Goal: Information Seeking & Learning: Check status

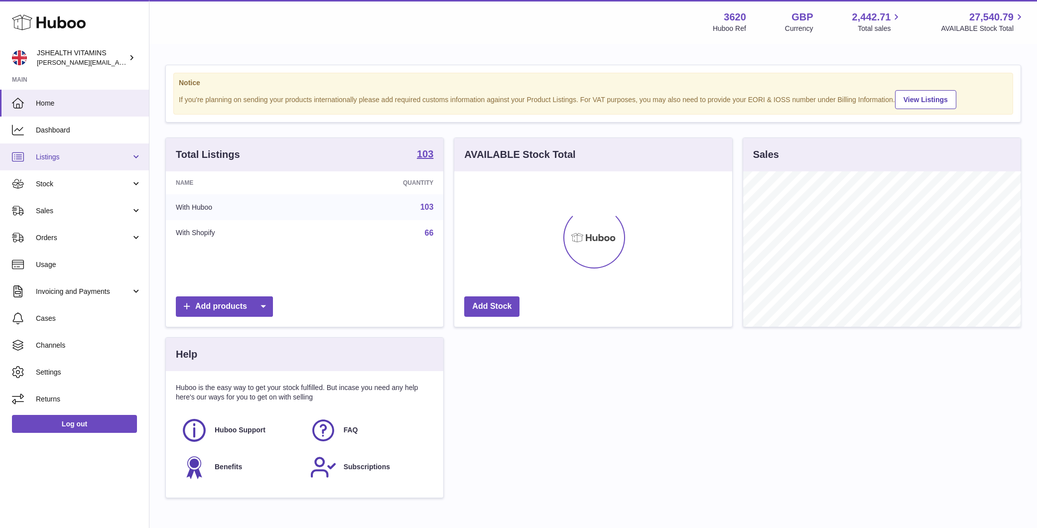
scroll to position [155, 278]
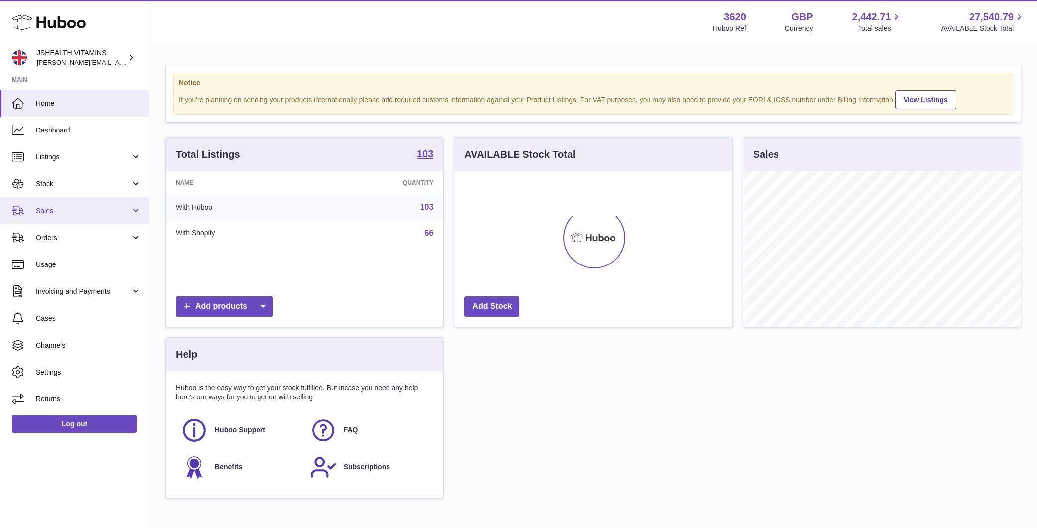
click at [66, 212] on span "Sales" at bounding box center [83, 210] width 95 height 9
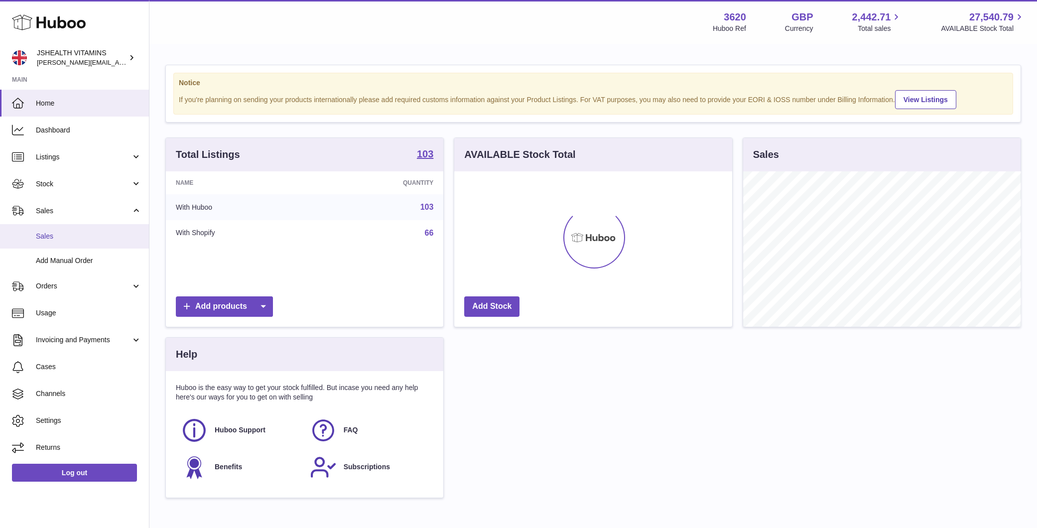
click at [69, 239] on span "Sales" at bounding box center [89, 236] width 106 height 9
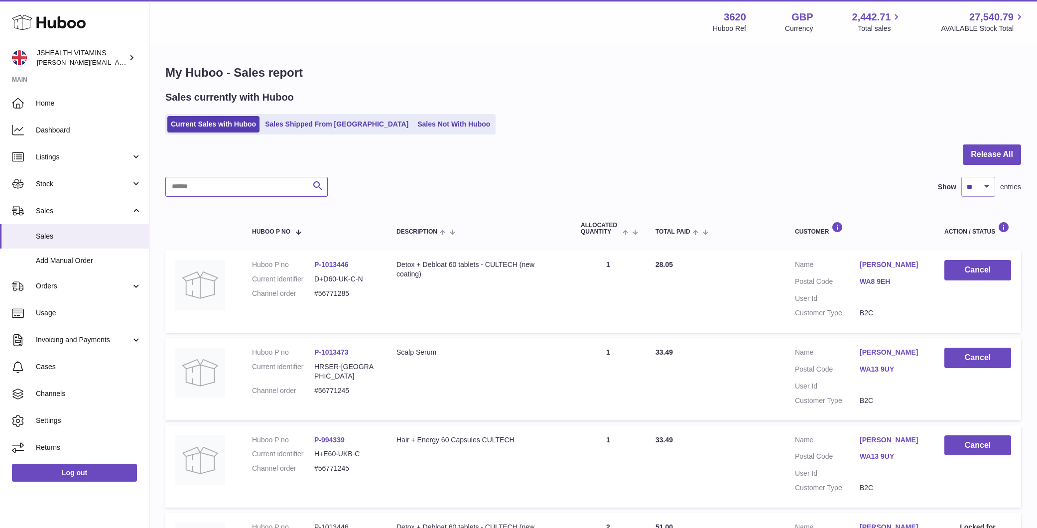
click at [231, 183] on input "text" at bounding box center [246, 187] width 162 height 20
paste input "********"
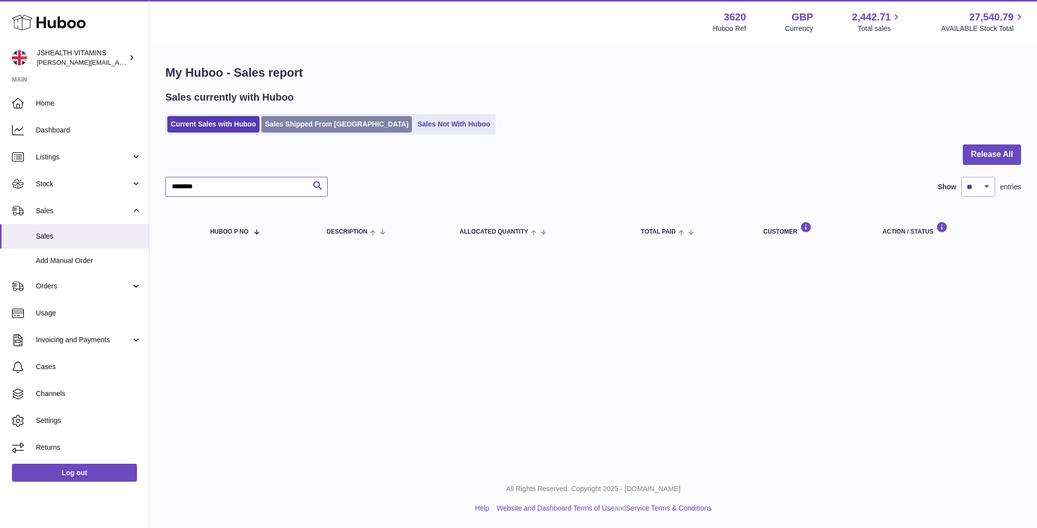
type input "********"
click at [286, 129] on link "Sales Shipped From Huboo" at bounding box center [337, 124] width 150 height 16
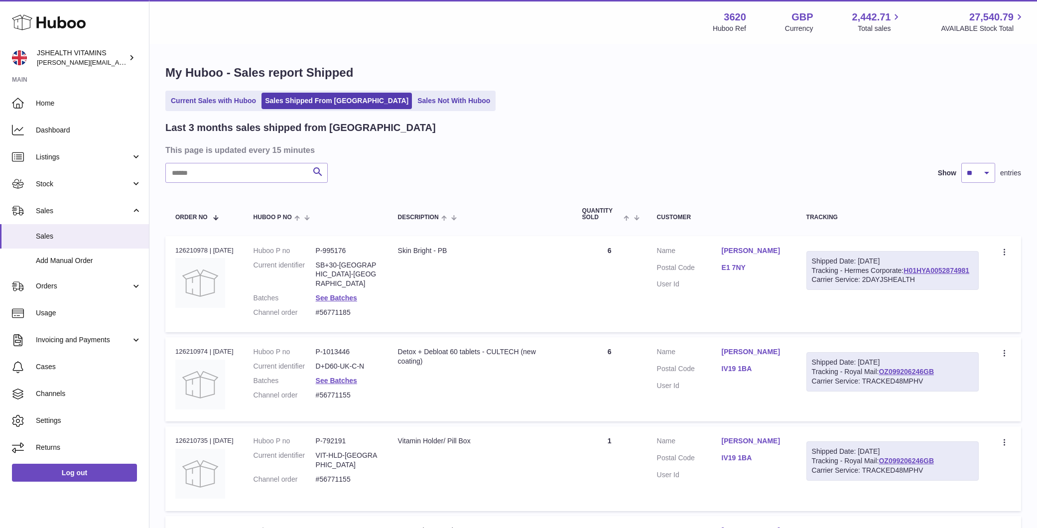
click at [250, 173] on input "text" at bounding box center [246, 173] width 162 height 20
paste input "********"
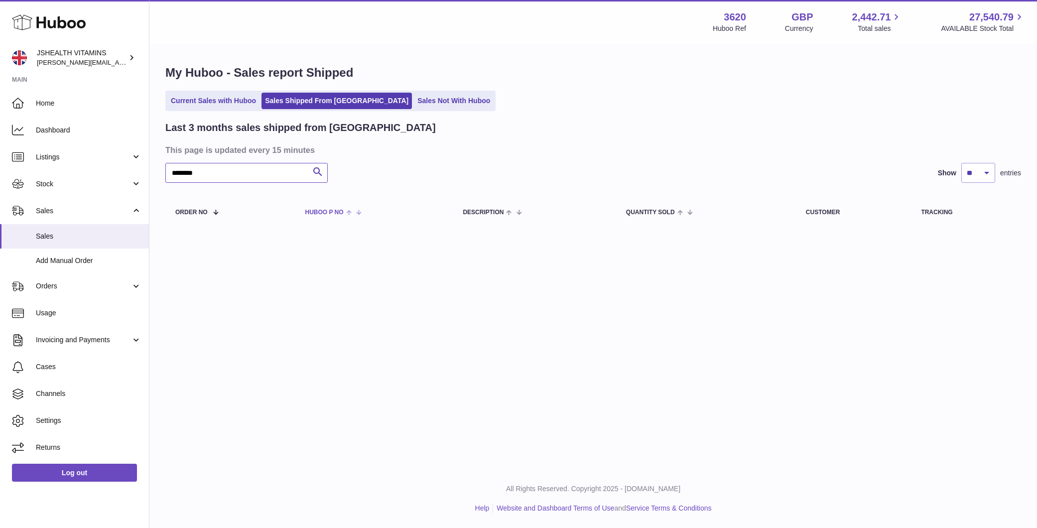
type input "********"
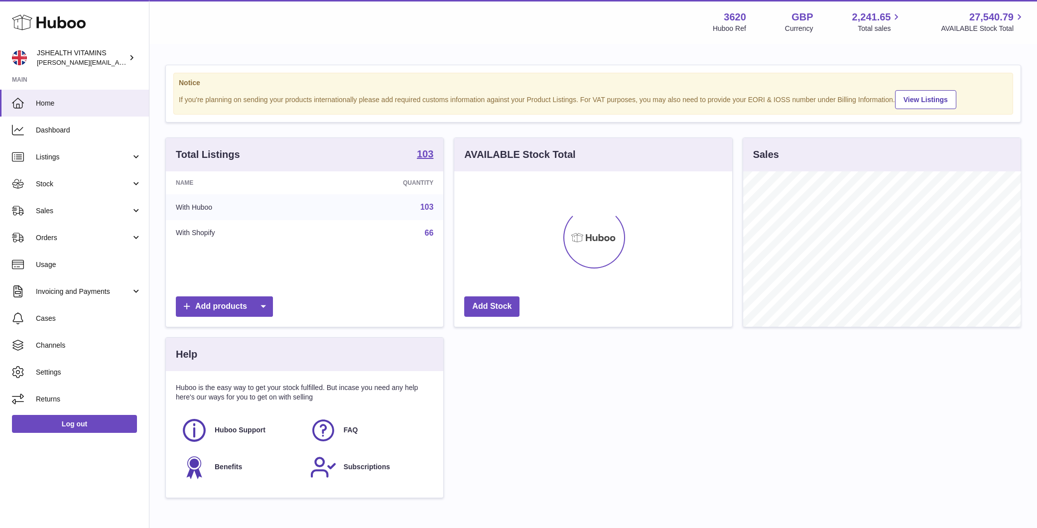
scroll to position [155, 278]
click at [95, 185] on span "Stock" at bounding box center [83, 183] width 95 height 9
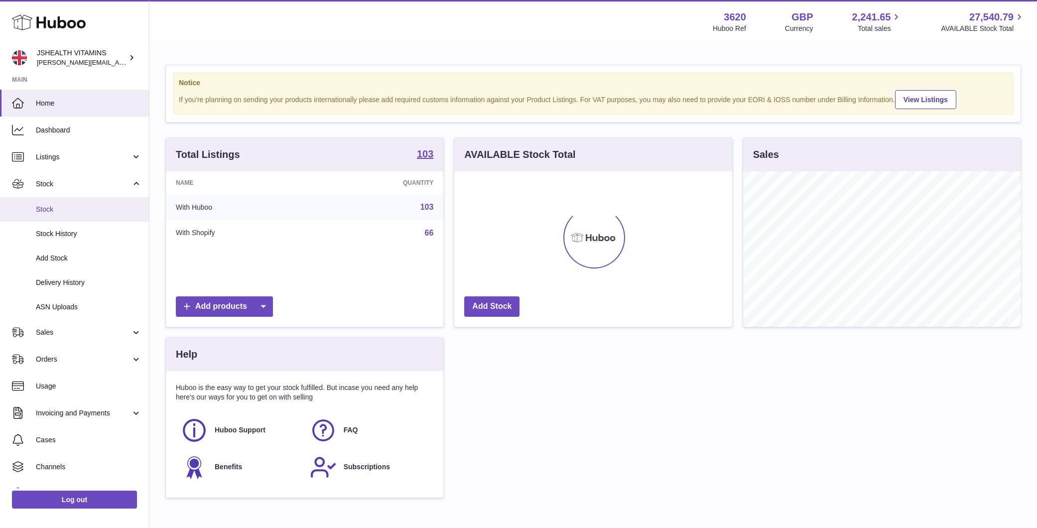
click at [89, 206] on span "Stock" at bounding box center [89, 209] width 106 height 9
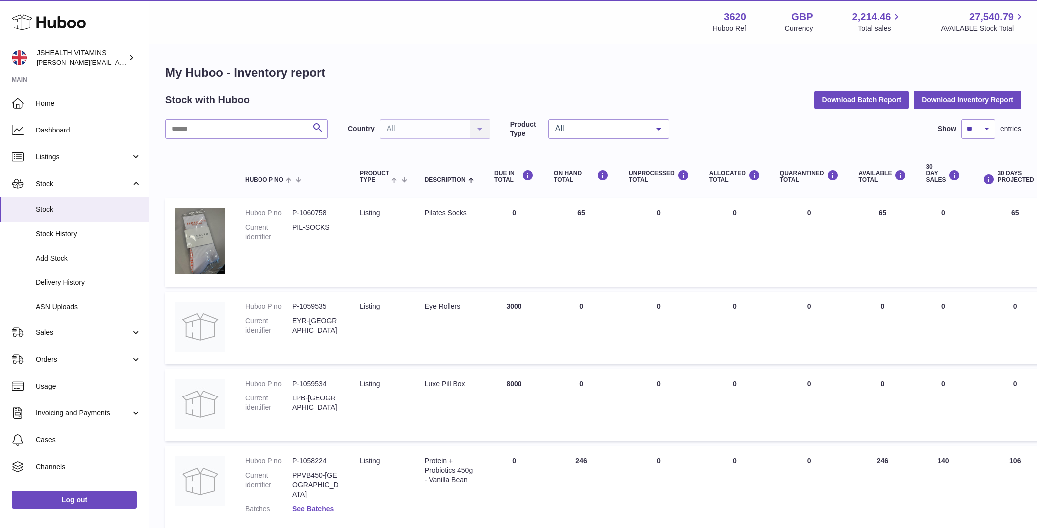
click at [261, 131] on input "text" at bounding box center [246, 129] width 162 height 20
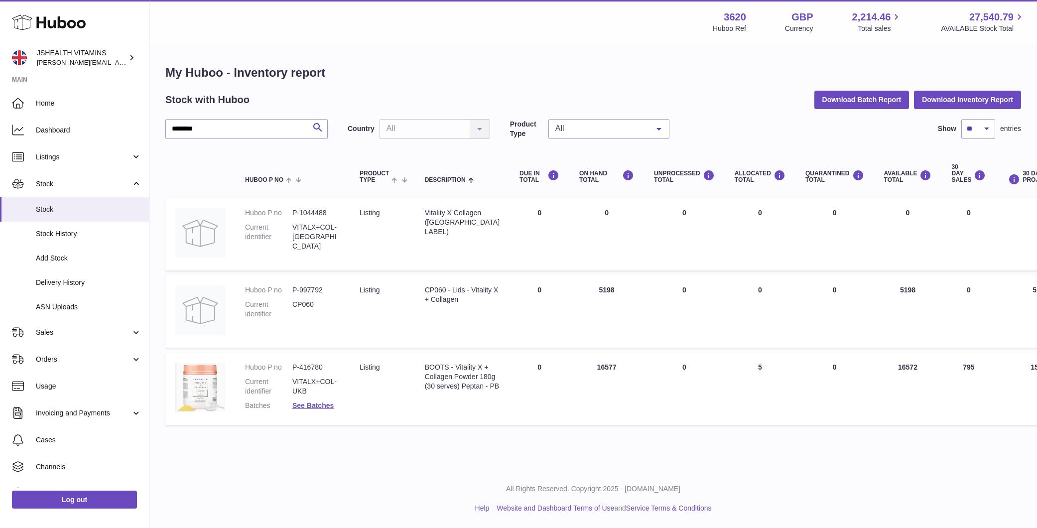
click at [456, 391] on div "BOOTS - Vitality X + Collagen Powder 180g (30 serves) Peptan - PB" at bounding box center [462, 377] width 75 height 28
copy tr "BOOTS - Vitality X + Collagen Powder 180g (30 serves) Peptan - PB"
click at [316, 371] on dl "Huboo P no P-416780 Current identifier VITALX+COL-UKB Batches See Batches" at bounding box center [292, 389] width 95 height 53
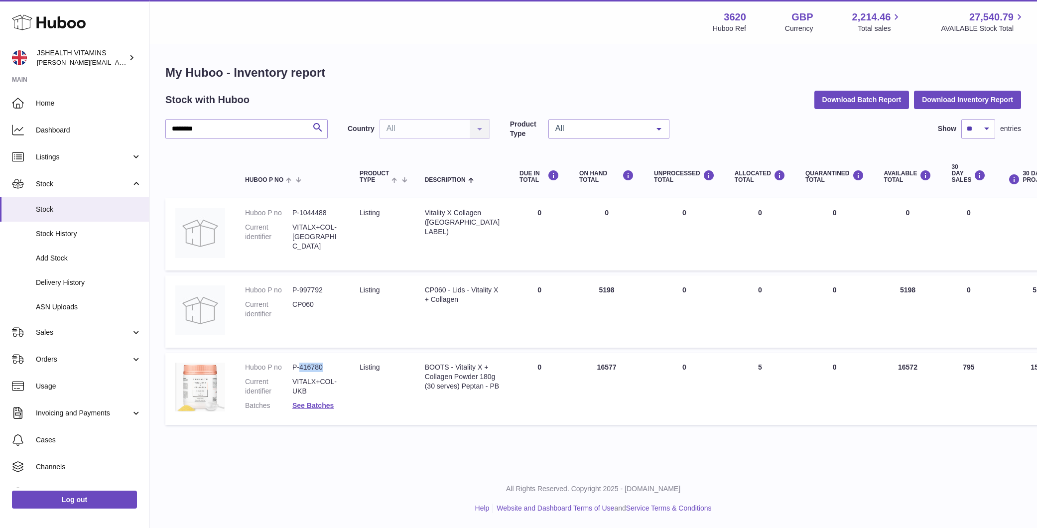
click at [316, 371] on dd "P-416780" at bounding box center [315, 367] width 47 height 9
copy dl "P-416780"
click at [255, 127] on input "********" at bounding box center [246, 129] width 162 height 20
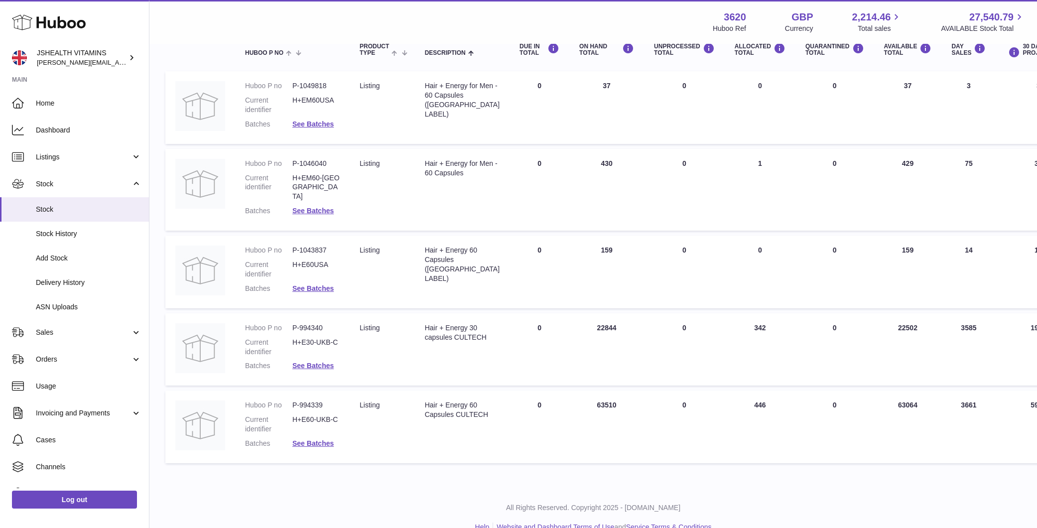
scroll to position [135, 0]
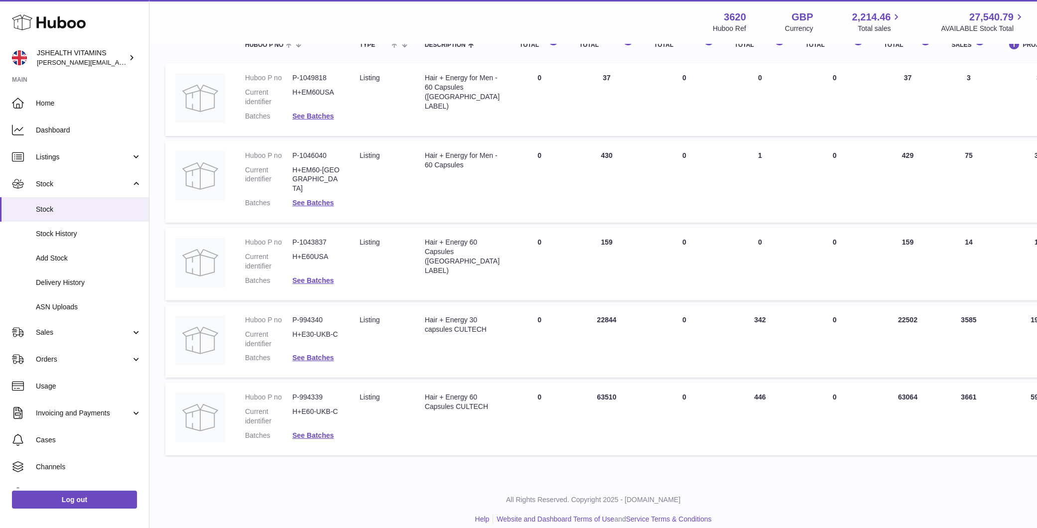
click at [447, 393] on div "Hair + Energy 60 Capsules CULTECH" at bounding box center [462, 402] width 75 height 19
copy tr "Hair + Energy 60 Capsules CULTECH"
click at [307, 395] on dl "Huboo P no P-994339 Current identifier H+E60-UKB-C Batches See Batches" at bounding box center [292, 419] width 95 height 53
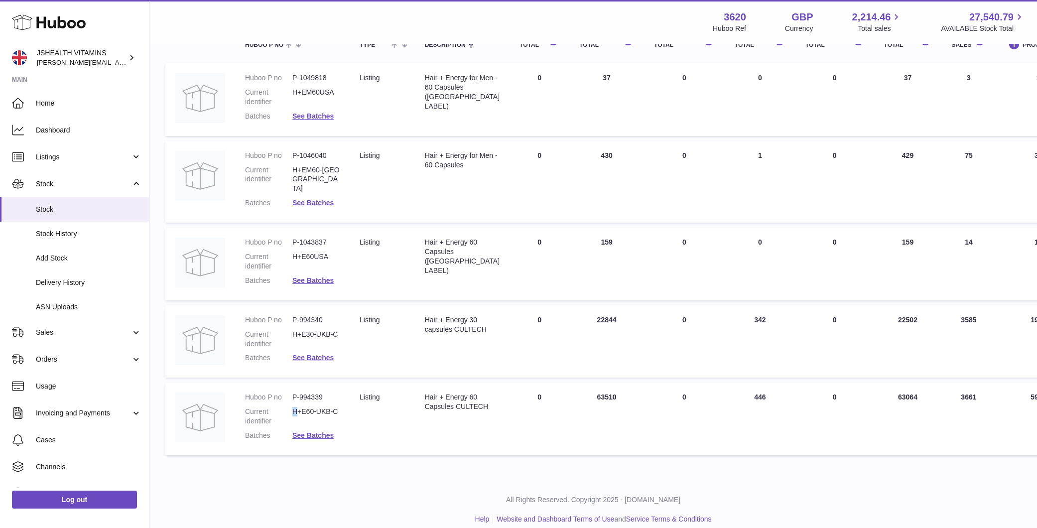
click at [307, 395] on dl "Huboo P no P-994339 Current identifier H+E60-UKB-C Batches See Batches" at bounding box center [292, 419] width 95 height 53
click at [311, 393] on dd "P-994339" at bounding box center [315, 397] width 47 height 9
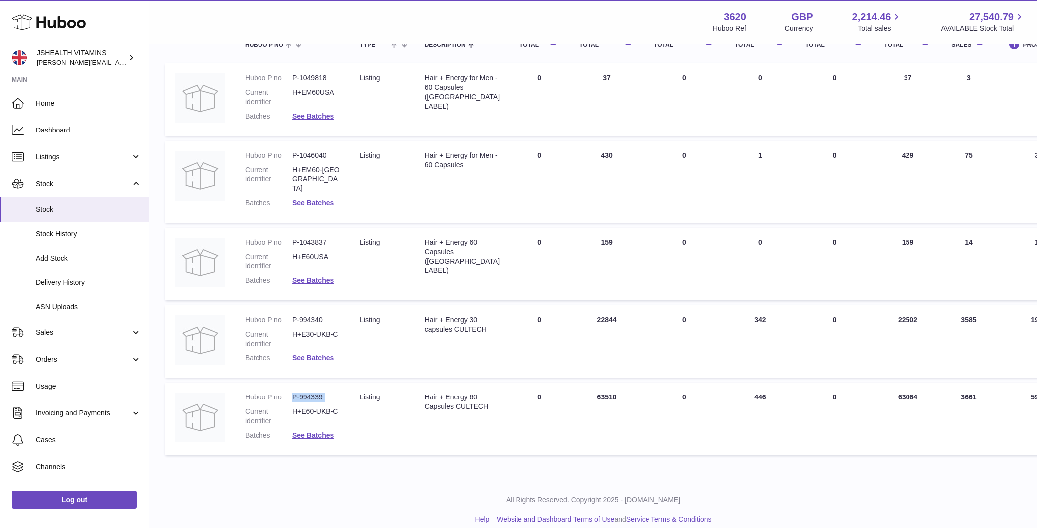
copy dl "P-994339"
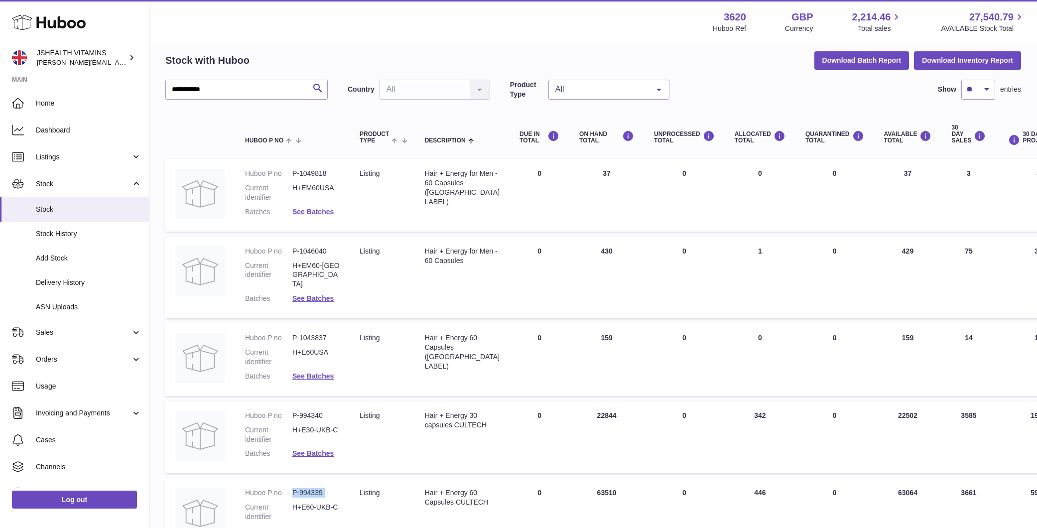
scroll to position [0, 0]
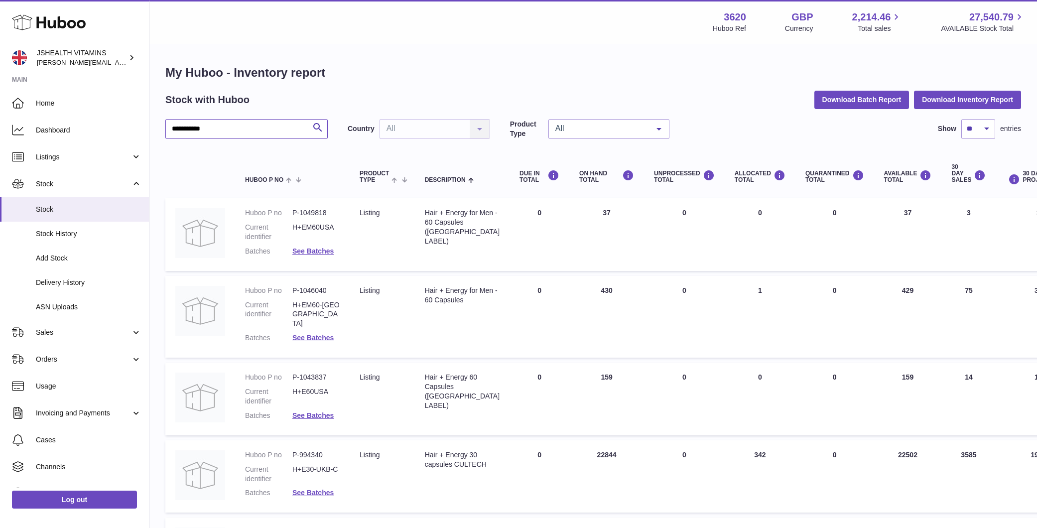
click at [230, 128] on input "**********" at bounding box center [246, 129] width 162 height 20
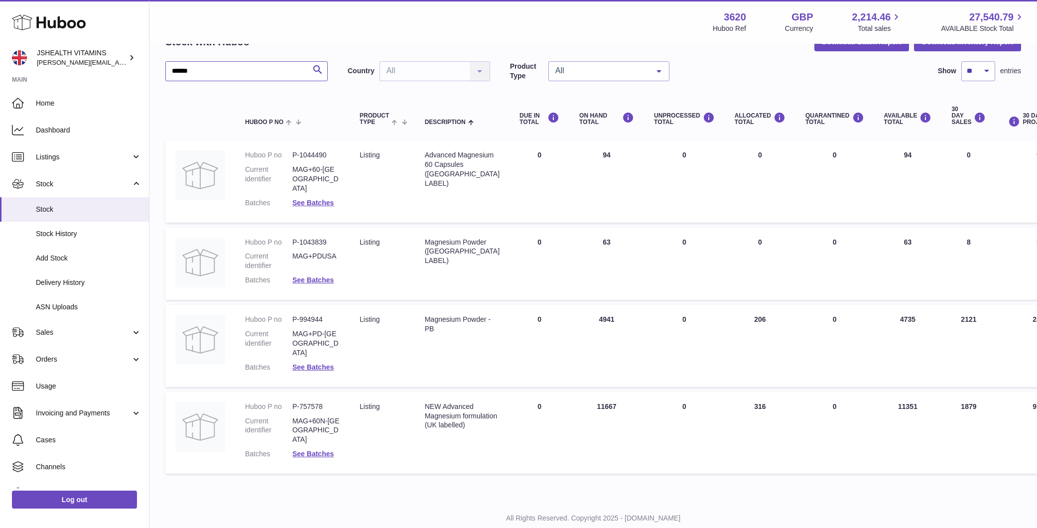
scroll to position [36, 0]
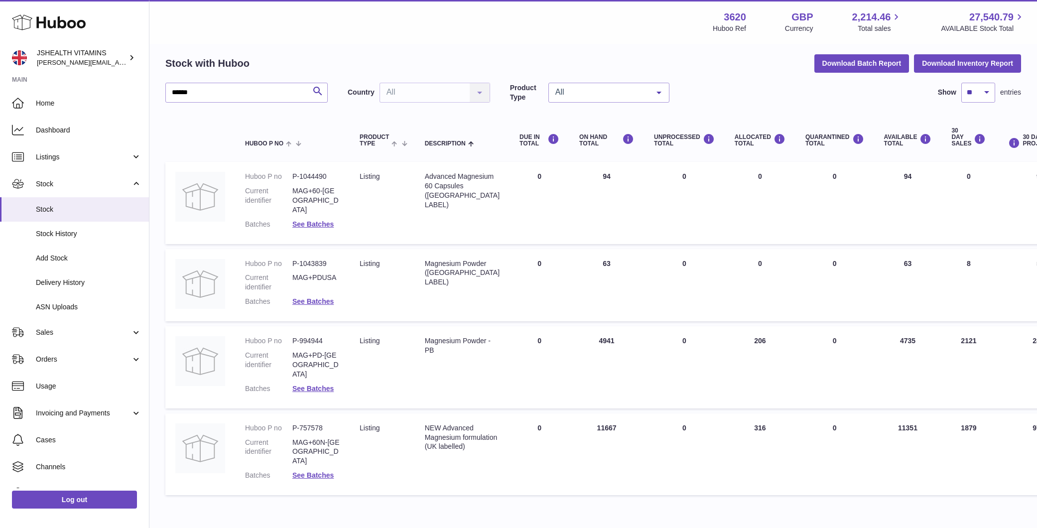
click at [460, 427] on div "NEW Advanced Magnesium formulation (UK labelled)" at bounding box center [462, 437] width 75 height 28
copy tr "NEW Advanced Magnesium formulation (UK labelled)"
click at [298, 423] on dd "P-757578" at bounding box center [315, 427] width 47 height 9
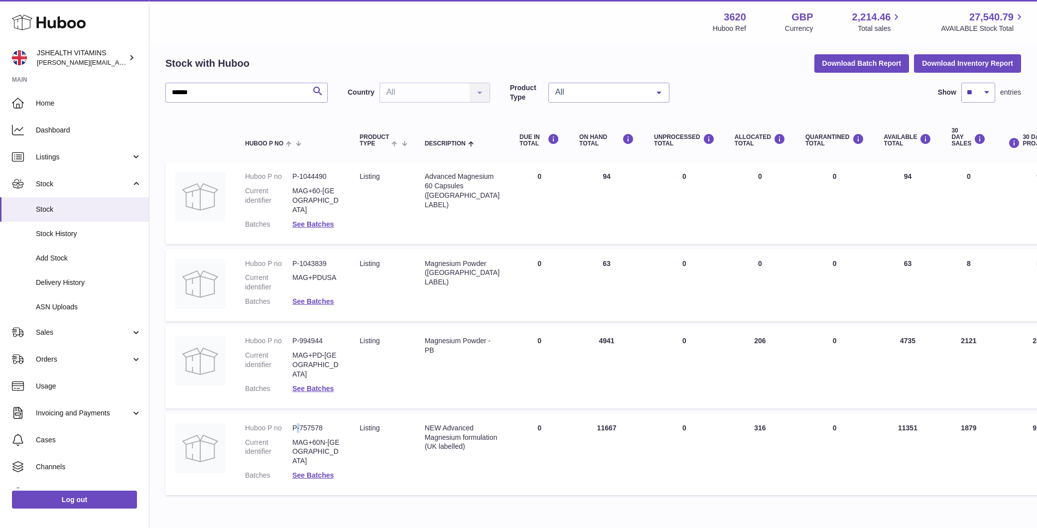
click at [298, 423] on dd "P-757578" at bounding box center [315, 427] width 47 height 9
copy dl "P-757578"
click at [435, 350] on td "Description Magnesium Powder - PB" at bounding box center [462, 367] width 95 height 82
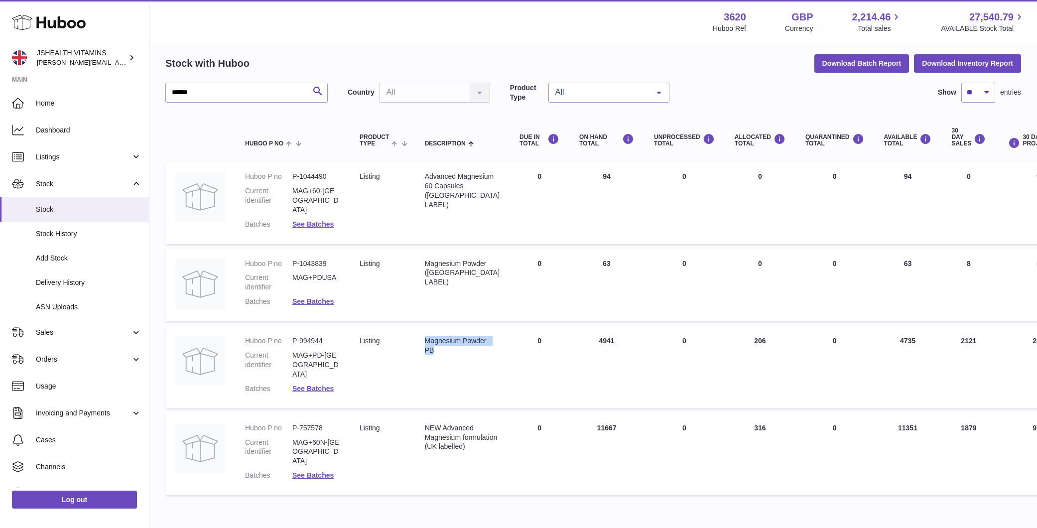
click at [435, 350] on td "Description Magnesium Powder - PB" at bounding box center [462, 367] width 95 height 82
copy tr "Magnesium Powder - PB"
click at [317, 336] on dd "P-994944" at bounding box center [315, 340] width 47 height 9
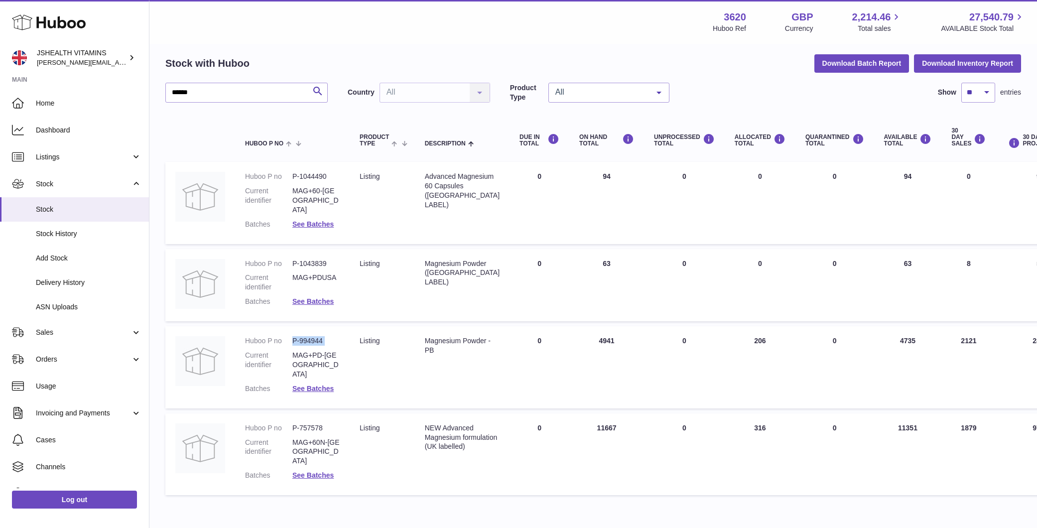
copy dl "P-994944"
click at [240, 96] on input "******" at bounding box center [246, 93] width 162 height 20
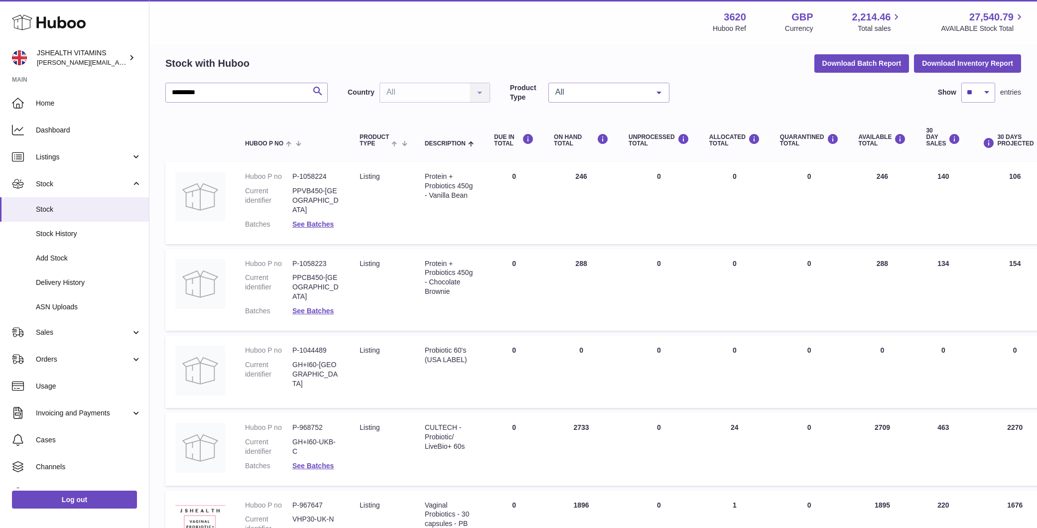
click at [434, 424] on div "CULTECH - Probiotic/ LiveBio+ 60s" at bounding box center [449, 437] width 49 height 28
copy tr "CULTECH - Probiotic/ LiveBio+ 60s"
click at [319, 423] on dl "Huboo P no P-968752 Current identifier GH+I60-UKB-C Batches See Batches" at bounding box center [292, 449] width 95 height 53
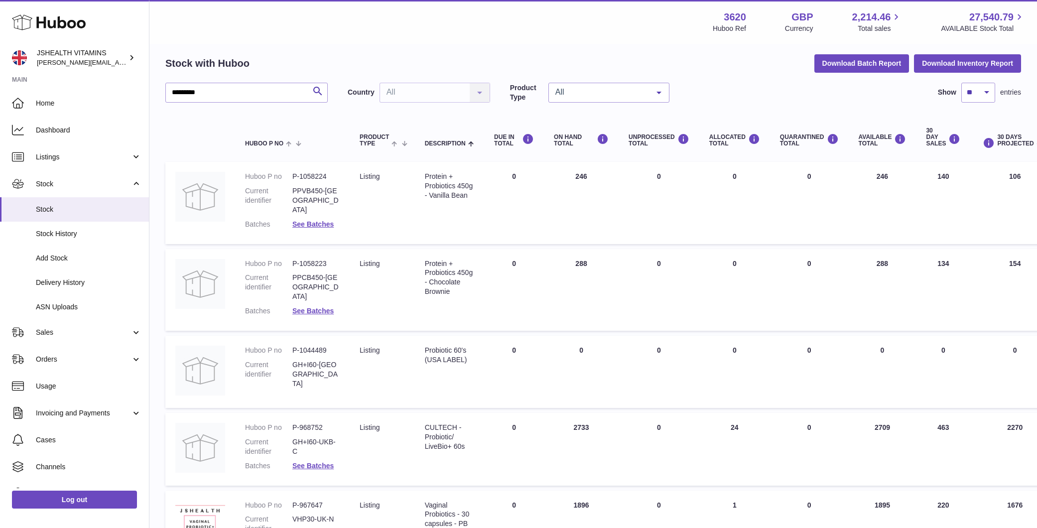
click at [319, 423] on dl "Huboo P no P-968752 Current identifier GH+I60-UKB-C Batches See Batches" at bounding box center [292, 449] width 95 height 53
copy dl "P-968752"
click at [210, 107] on div "********* Search Country All All No elements found. Consider changing the searc…" at bounding box center [593, 496] width 856 height 826
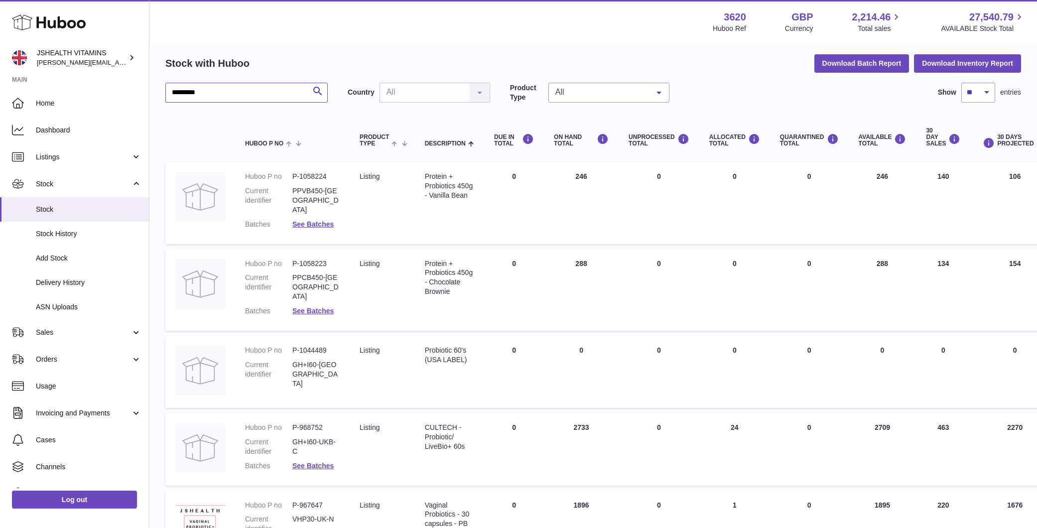
click at [214, 96] on input "*********" at bounding box center [246, 93] width 162 height 20
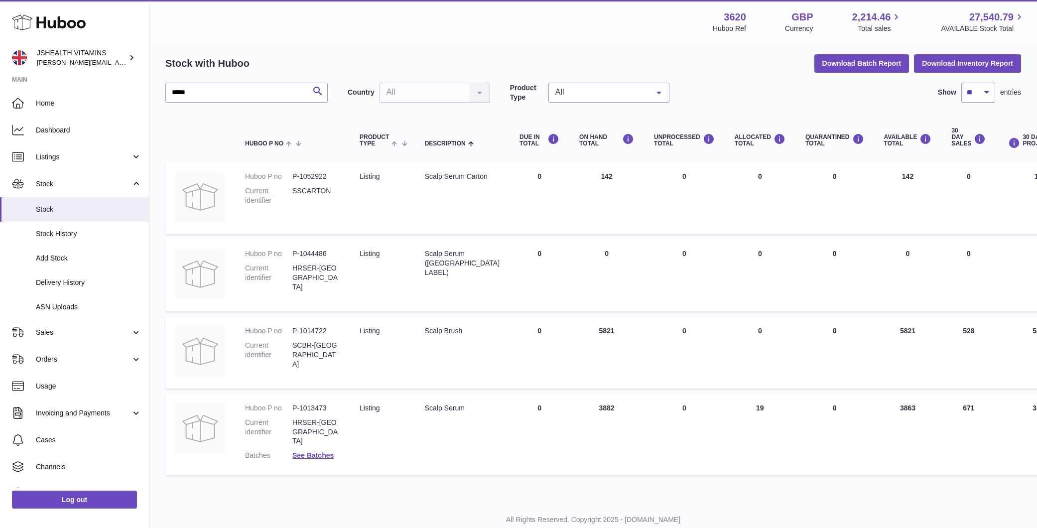
click at [450, 401] on td "Description Scalp Serum" at bounding box center [462, 435] width 95 height 82
click at [310, 403] on dd "P-1013473" at bounding box center [315, 407] width 47 height 9
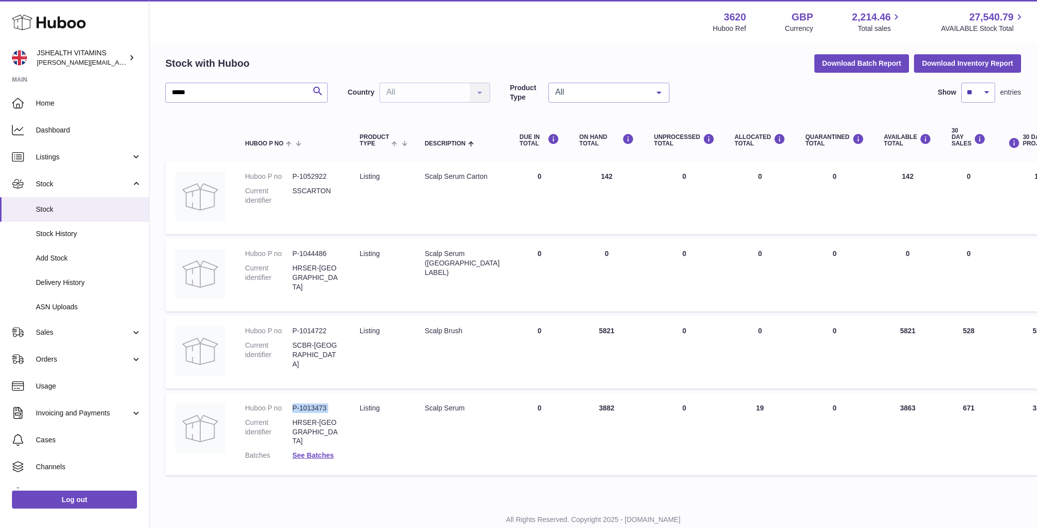
click at [310, 403] on dd "P-1013473" at bounding box center [315, 407] width 47 height 9
click at [280, 122] on th "Huboo P no" at bounding box center [292, 138] width 115 height 40
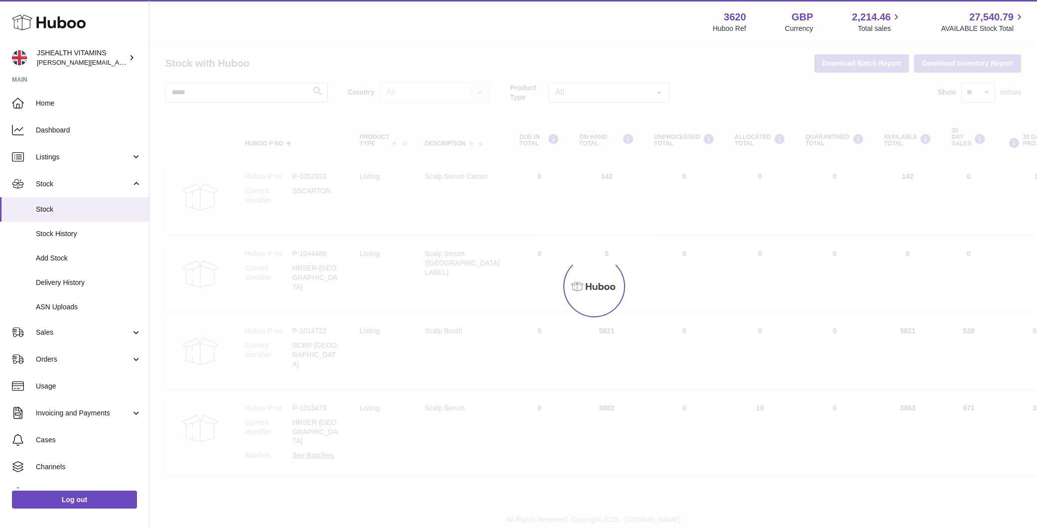
click at [286, 79] on div at bounding box center [593, 286] width 888 height 483
click at [274, 89] on div at bounding box center [593, 286] width 888 height 483
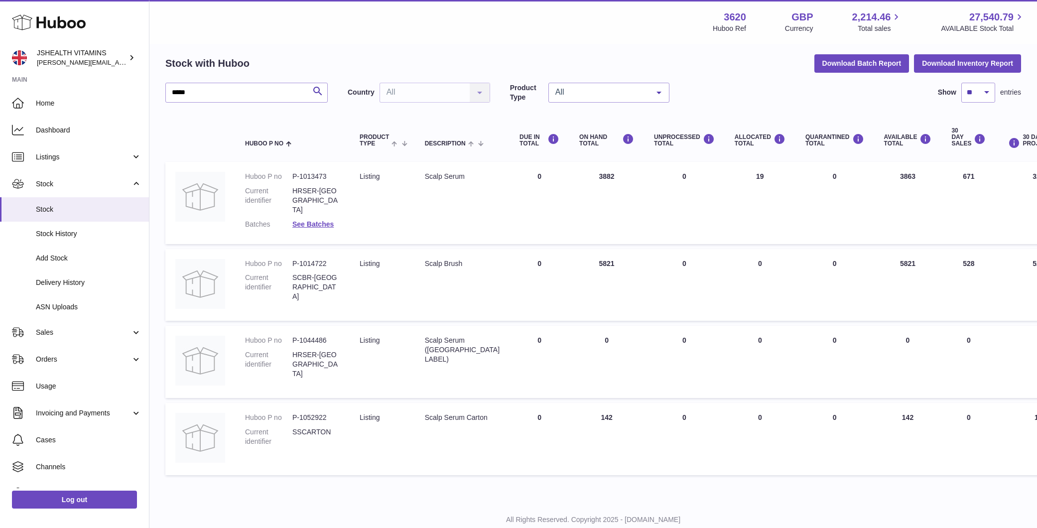
click at [255, 111] on div "***** Search Country All All No elements found. Consider changing the search qu…" at bounding box center [593, 282] width 856 height 398
click at [255, 98] on input "*****" at bounding box center [246, 93] width 162 height 20
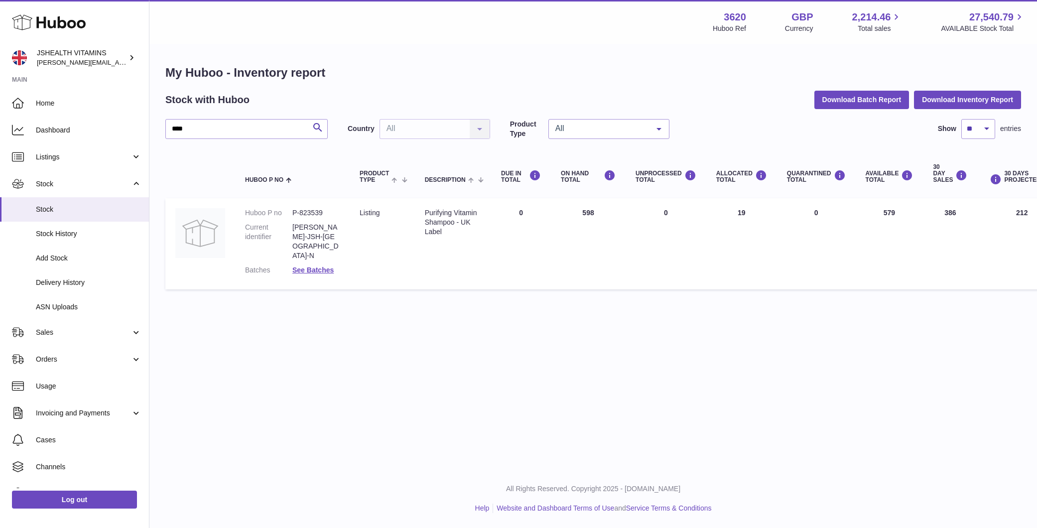
click at [443, 216] on div "Purifying Vitamin Shampoo - UK Label" at bounding box center [453, 222] width 56 height 28
click at [317, 213] on dd "P-823539" at bounding box center [315, 212] width 47 height 9
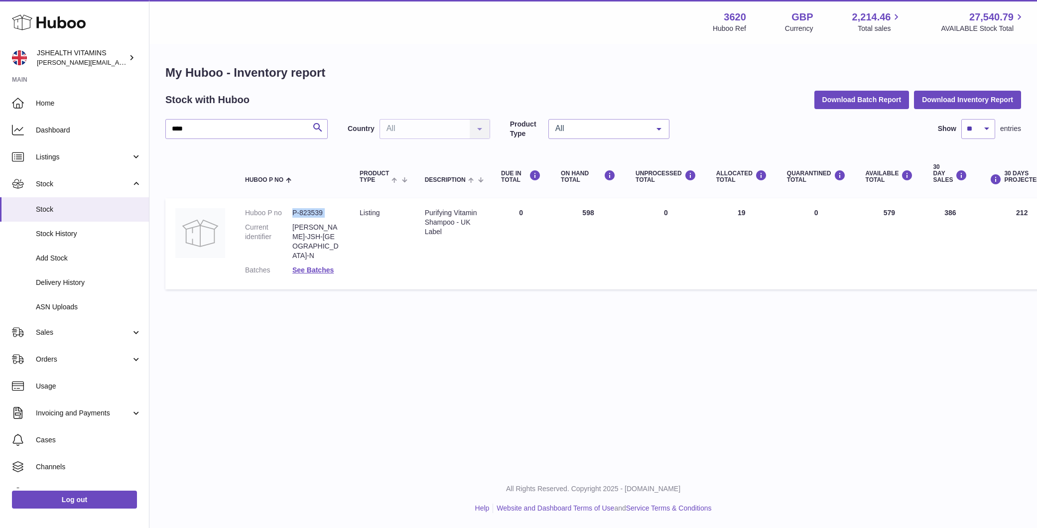
click at [317, 213] on dd "P-823539" at bounding box center [315, 212] width 47 height 9
click at [248, 125] on input "****" at bounding box center [246, 129] width 162 height 20
type input "****"
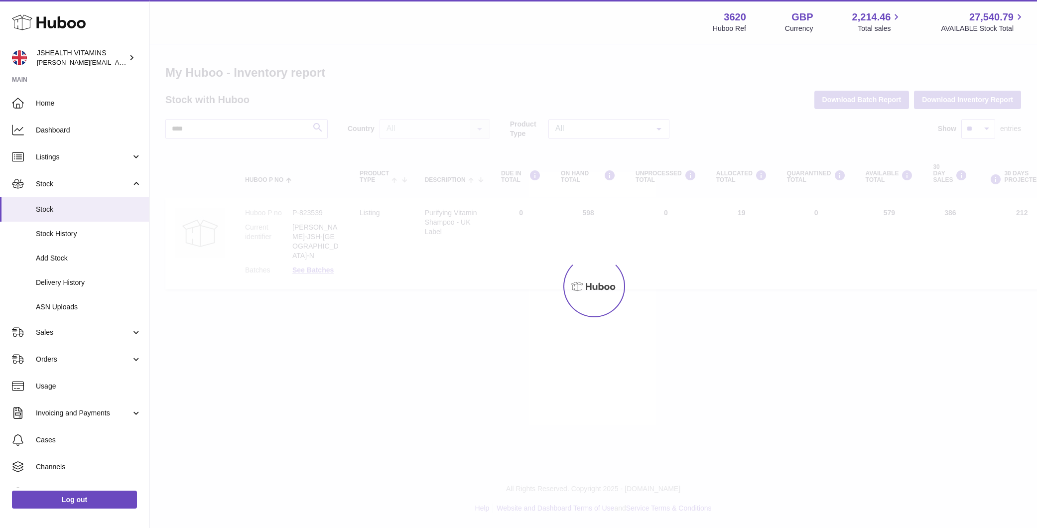
click at [453, 224] on div "Menu Huboo 3620 Huboo Ref GBP Currency 2,214.46 Total sales 27,540.79 AVAILABLE…" at bounding box center [593, 157] width 888 height 314
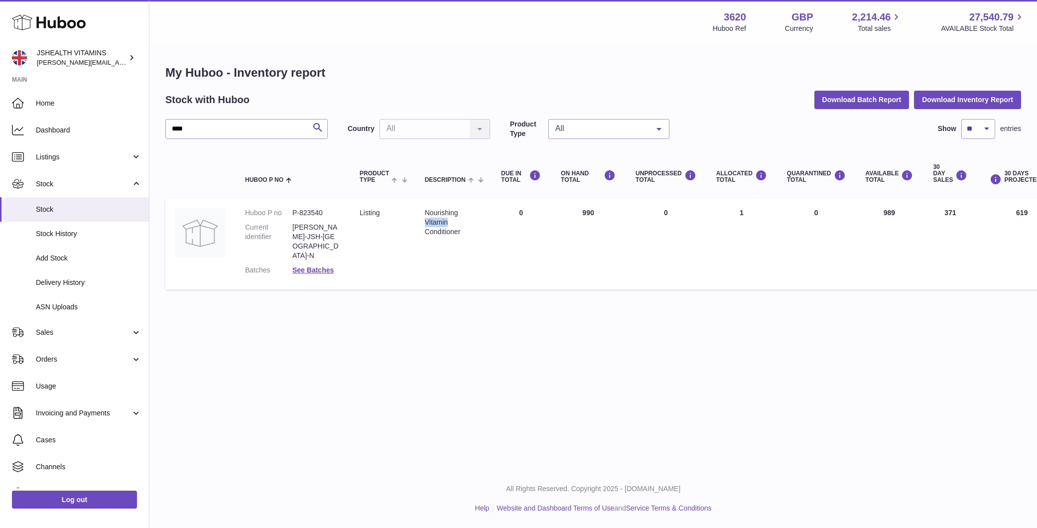
click at [453, 224] on div "Nourishing Vitamin Conditioner" at bounding box center [453, 222] width 56 height 28
click at [313, 206] on td "Huboo P no P-823540 Current identifier CONDIT-JSH-UK-N Batches See Batches" at bounding box center [292, 243] width 115 height 91
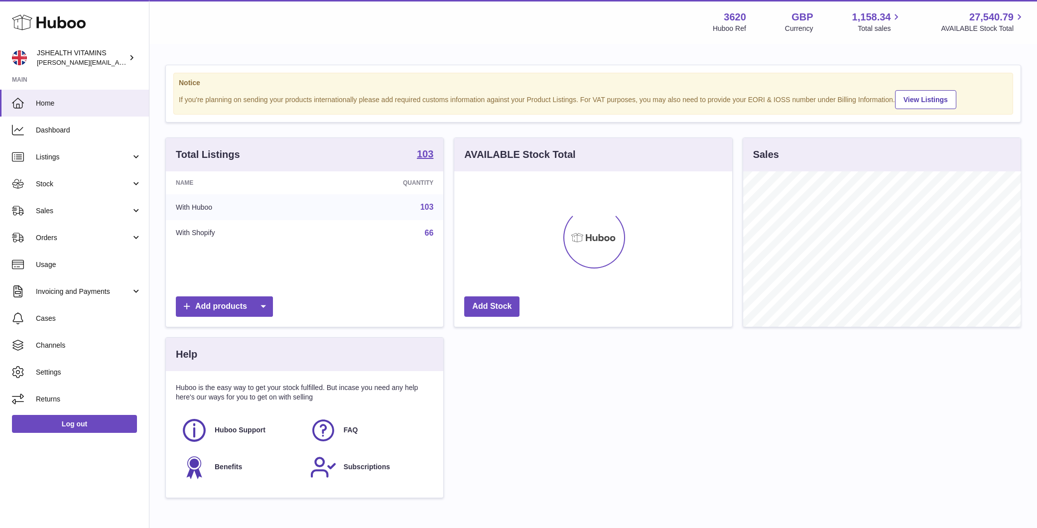
scroll to position [155, 278]
click at [109, 429] on link "Log out" at bounding box center [74, 424] width 125 height 18
